Goal: Task Accomplishment & Management: Use online tool/utility

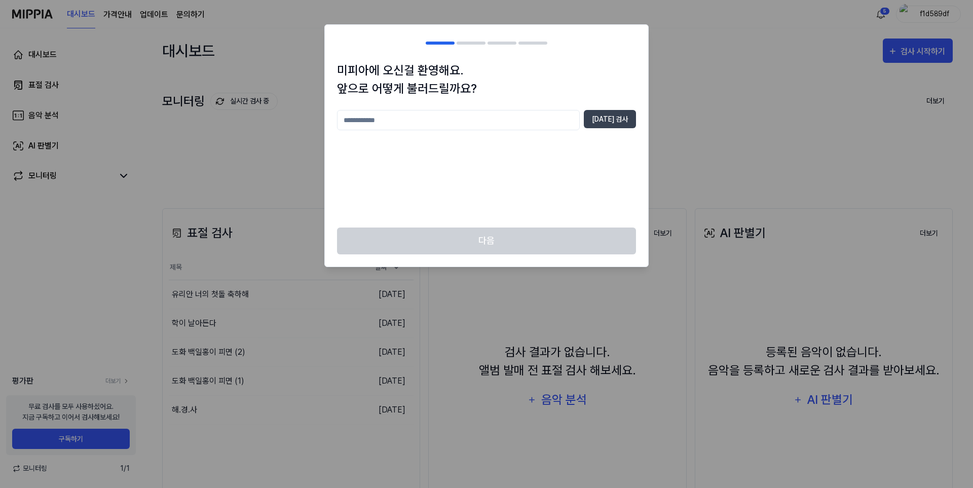
click at [468, 196] on div "중복 검사" at bounding box center [486, 162] width 299 height 105
